Goal: Obtain resource: Obtain resource

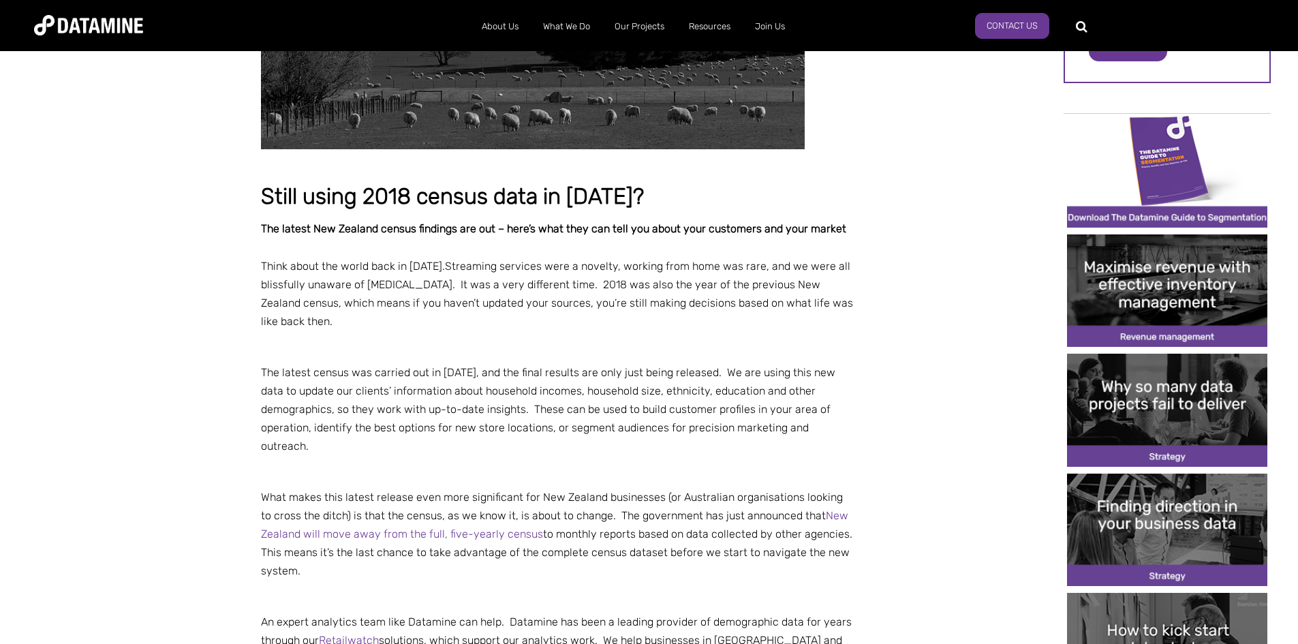
scroll to position [273, 0]
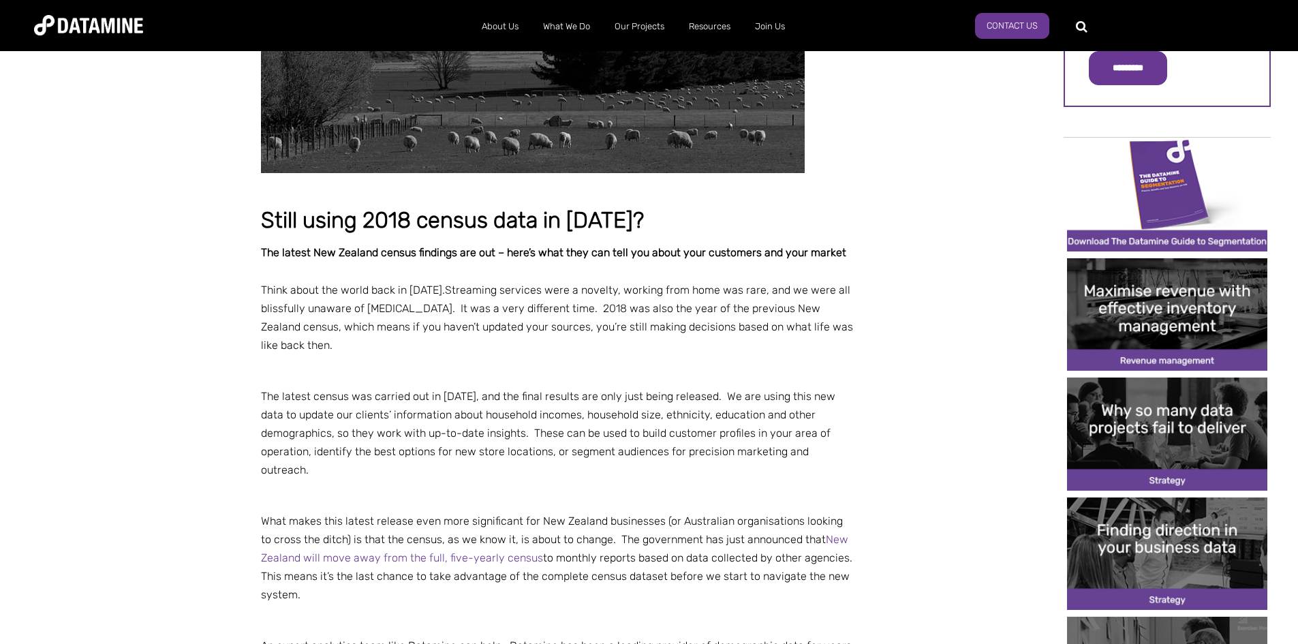
drag, startPoint x: 372, startPoint y: 401, endPoint x: 11, endPoint y: 285, distance: 379.5
click at [369, 401] on span "The latest census was carried out in [DATE], and the final results are only jus…" at bounding box center [548, 415] width 574 height 50
click at [745, 487] on p at bounding box center [558, 496] width 594 height 18
click at [746, 487] on p at bounding box center [558, 496] width 594 height 18
click at [497, 514] on span "What makes this latest release even more significant for New Zealand businesses…" at bounding box center [558, 557] width 594 height 87
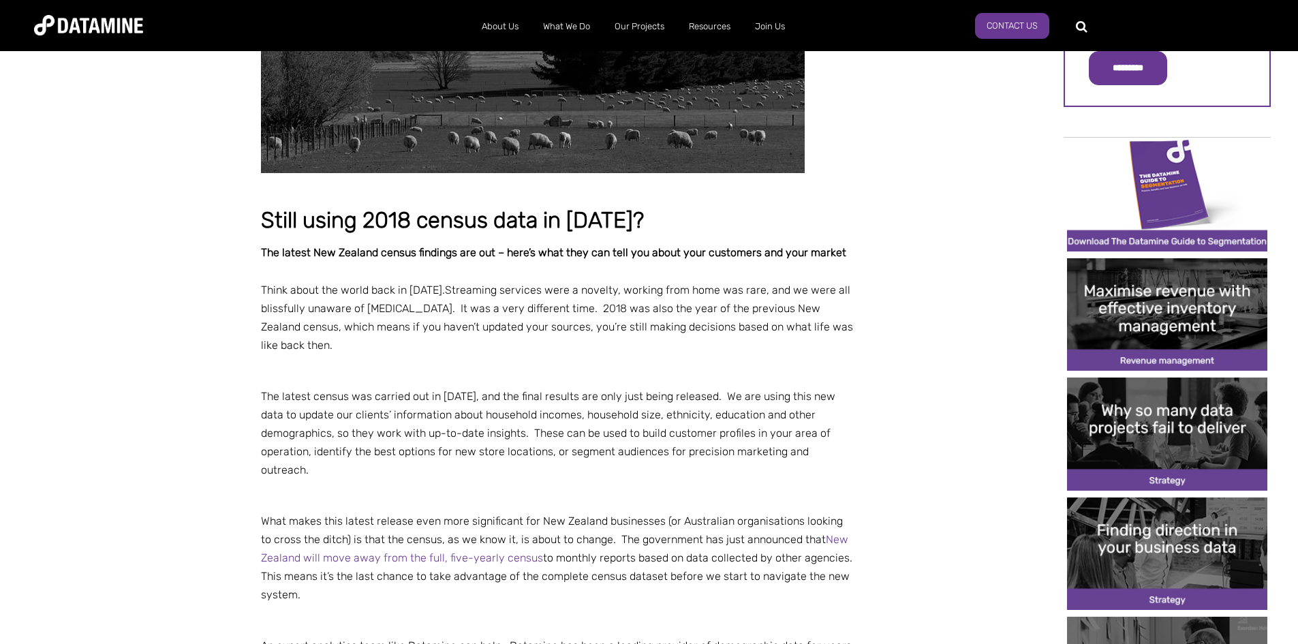
click at [495, 487] on p at bounding box center [558, 496] width 594 height 18
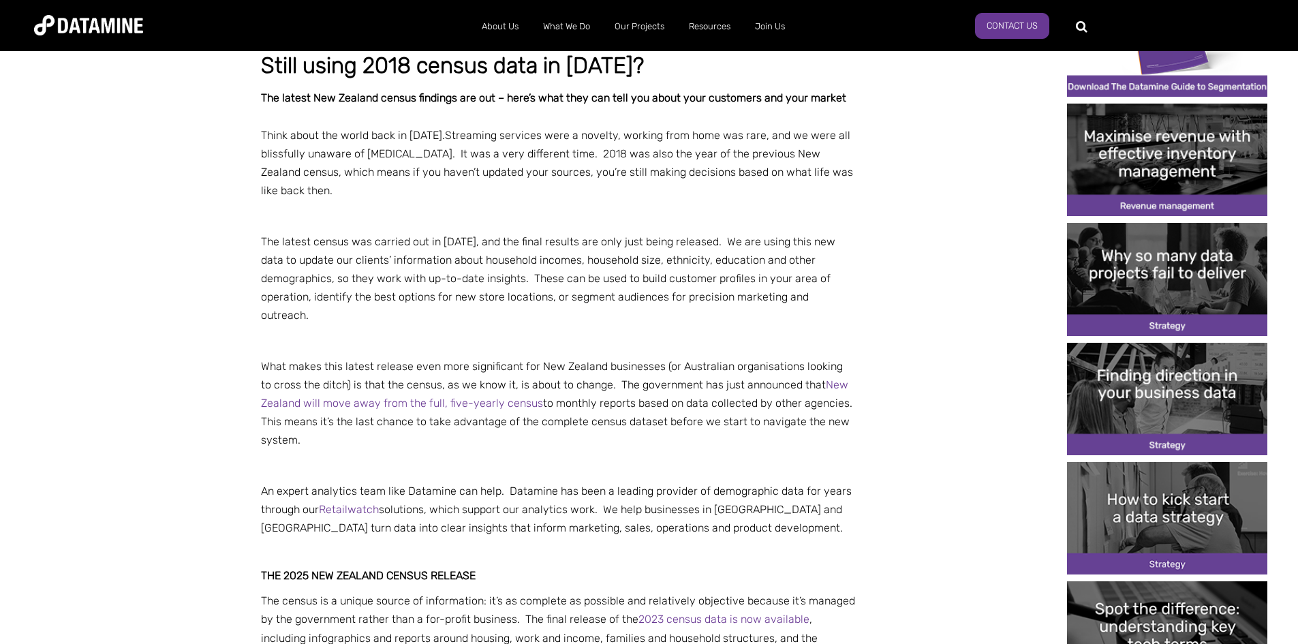
scroll to position [613, 0]
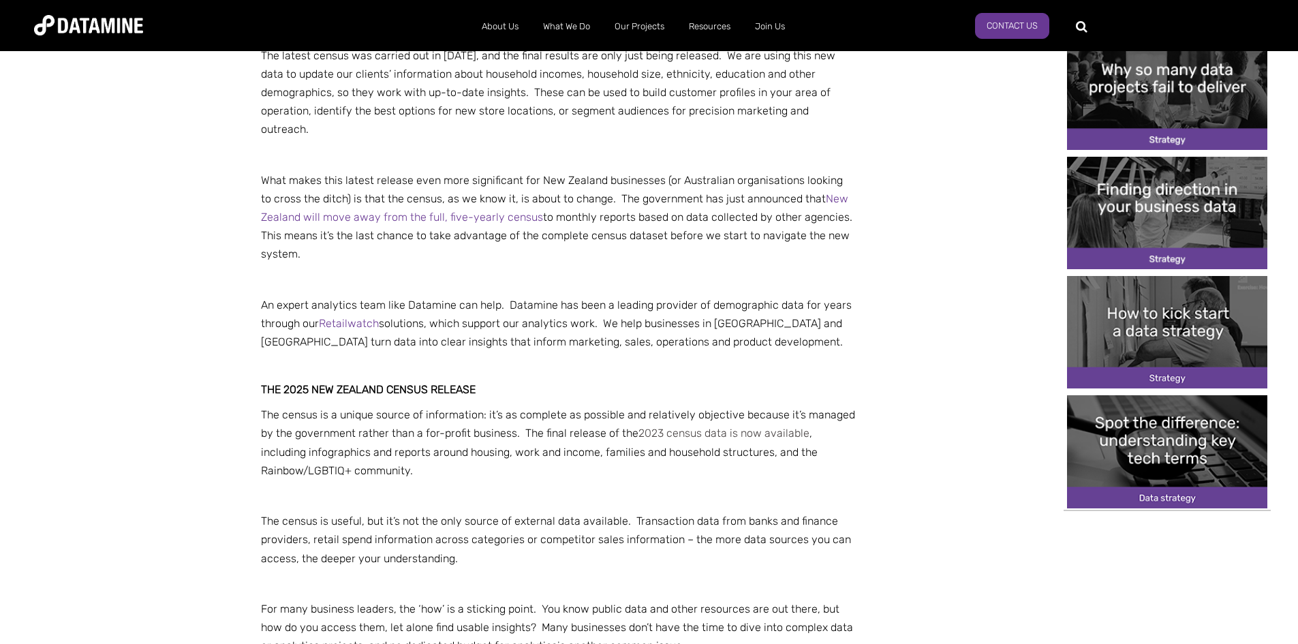
click at [638, 427] on link "2023 census data is now available" at bounding box center [723, 433] width 171 height 13
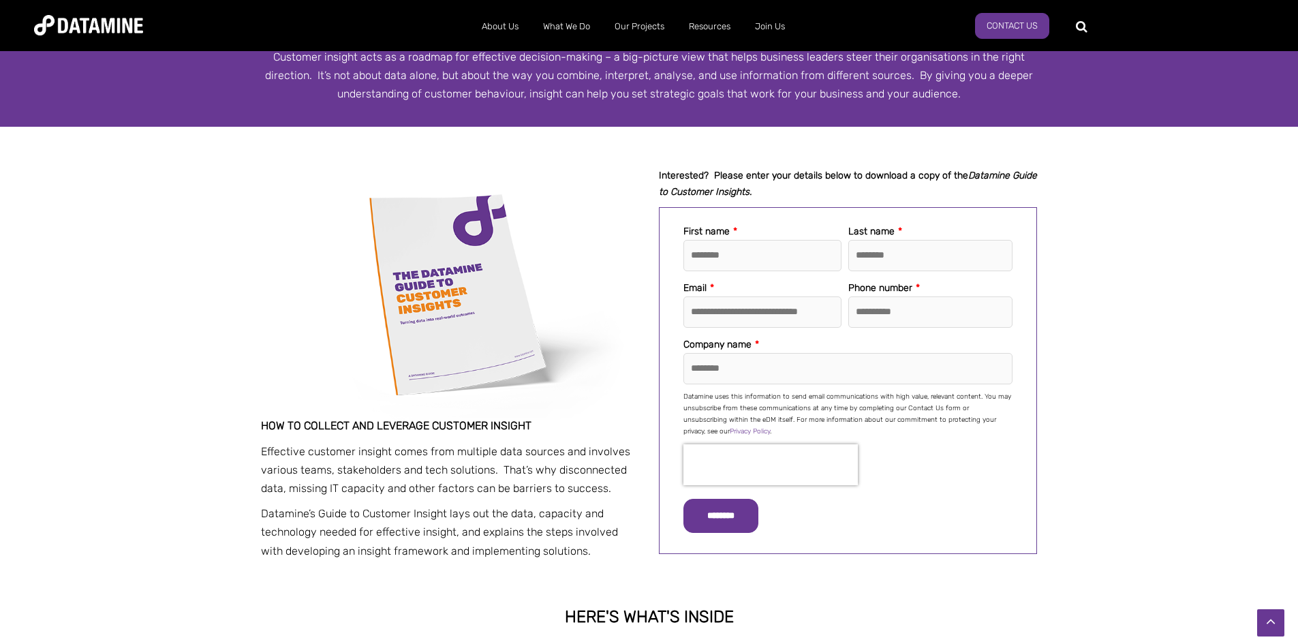
scroll to position [185, 0]
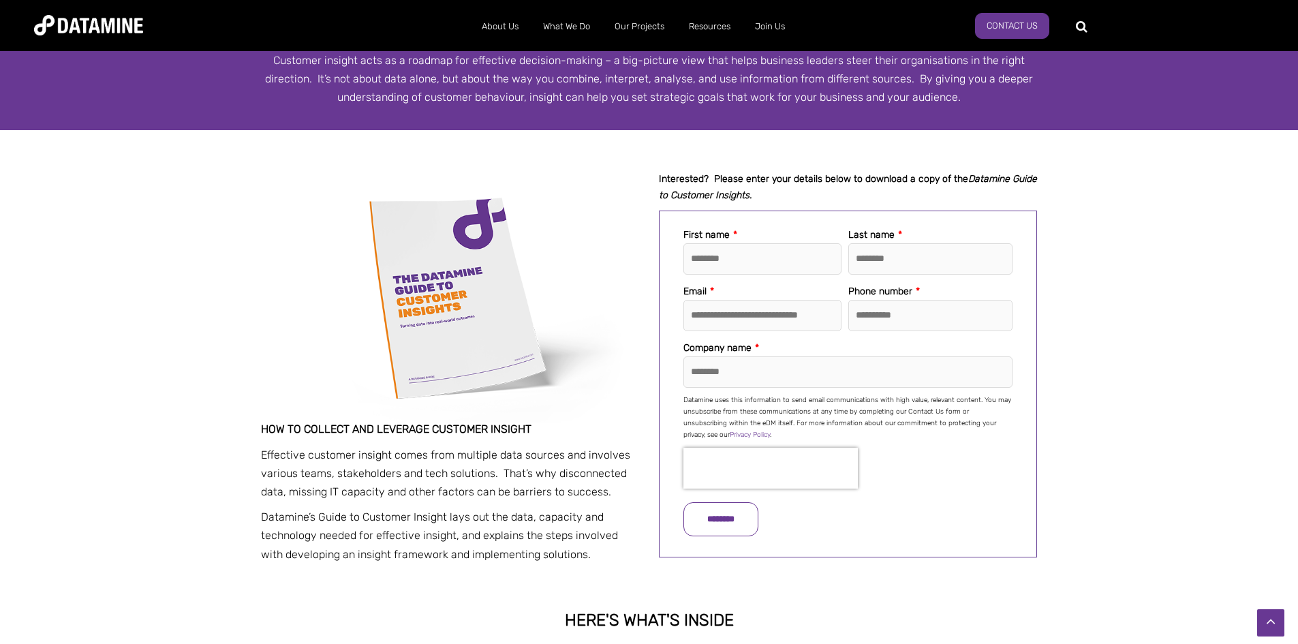
click at [750, 518] on input "********" at bounding box center [720, 519] width 75 height 34
